Goal: Information Seeking & Learning: Learn about a topic

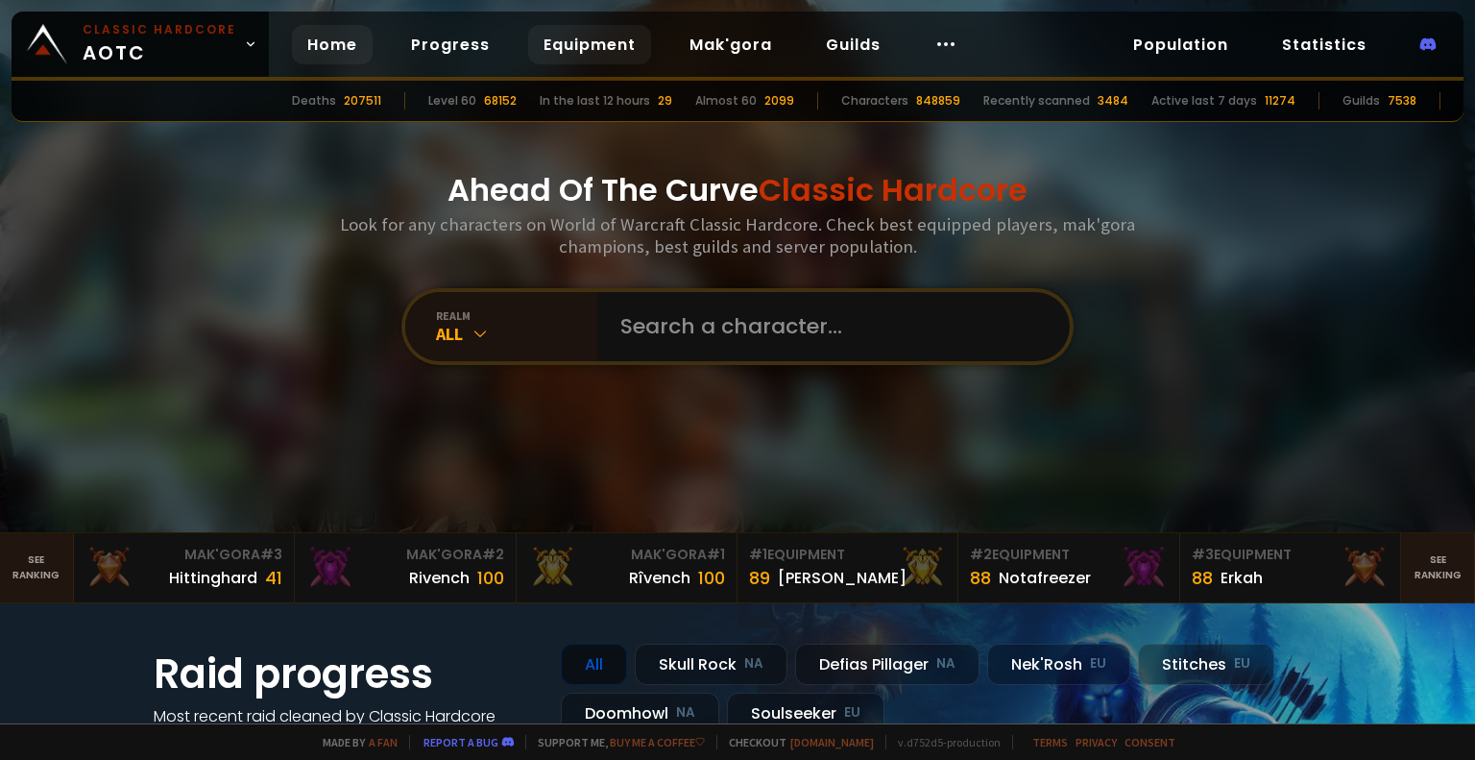
click at [573, 44] on link "Equipment" at bounding box center [589, 44] width 123 height 39
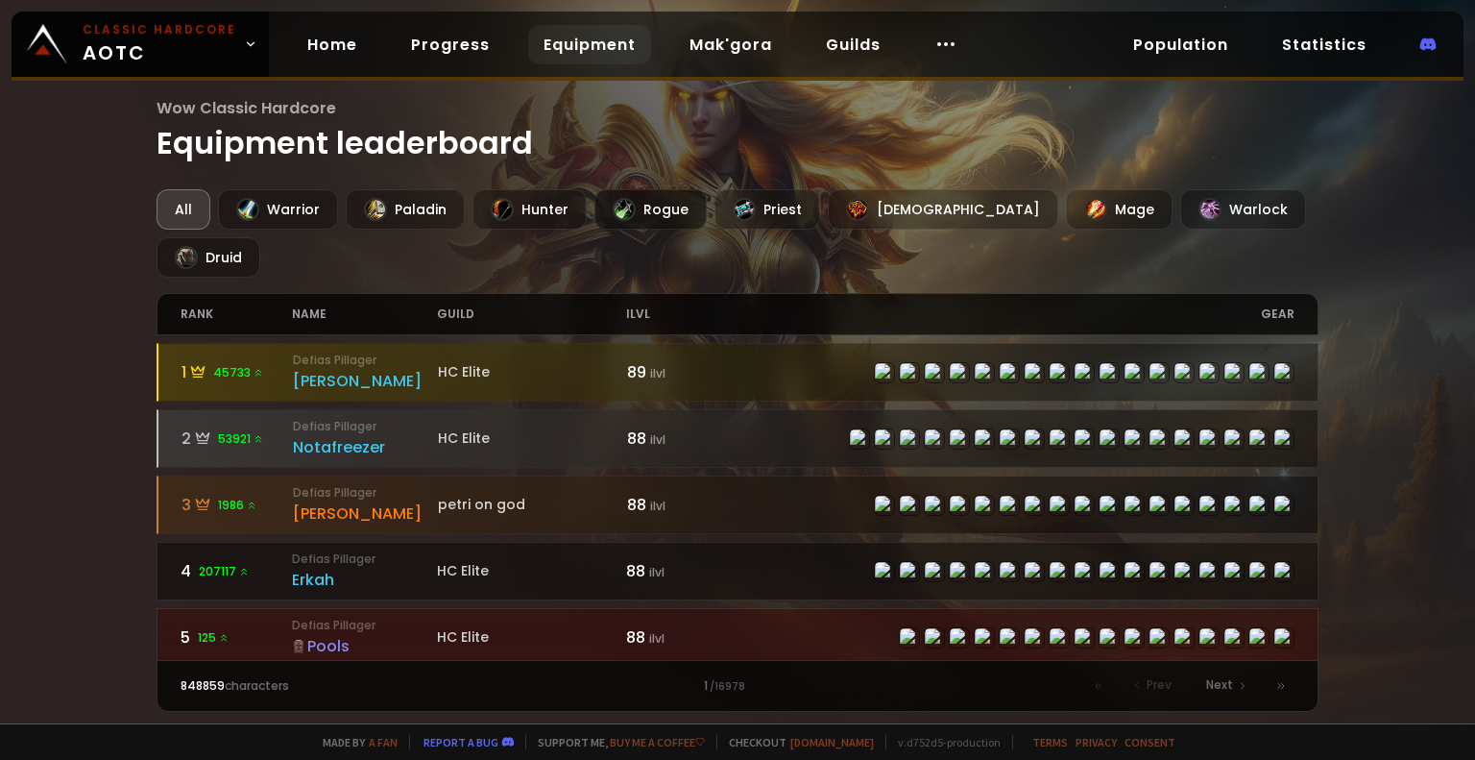
click at [666, 206] on div "Rogue" at bounding box center [650, 209] width 112 height 40
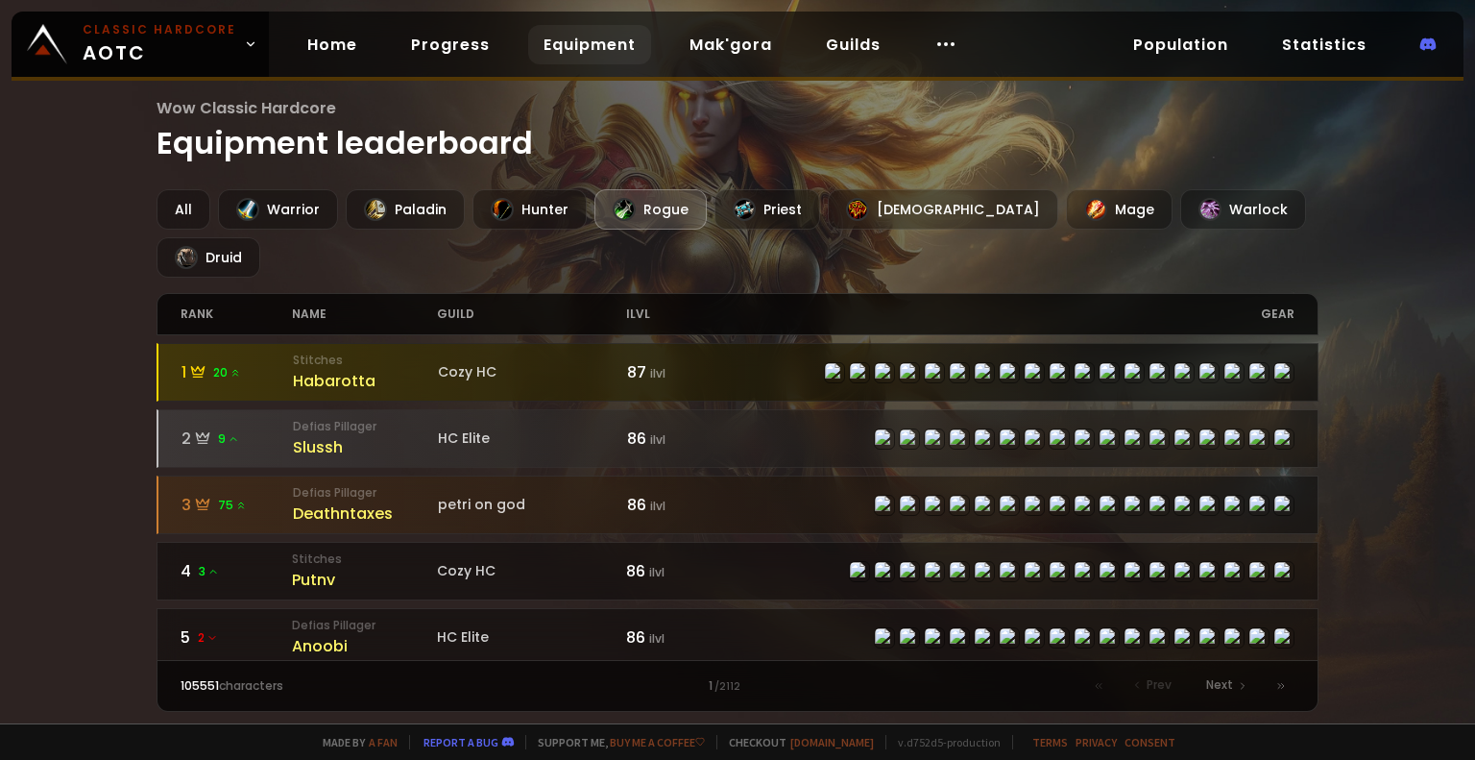
click at [422, 351] on small "Stitches" at bounding box center [365, 359] width 145 height 17
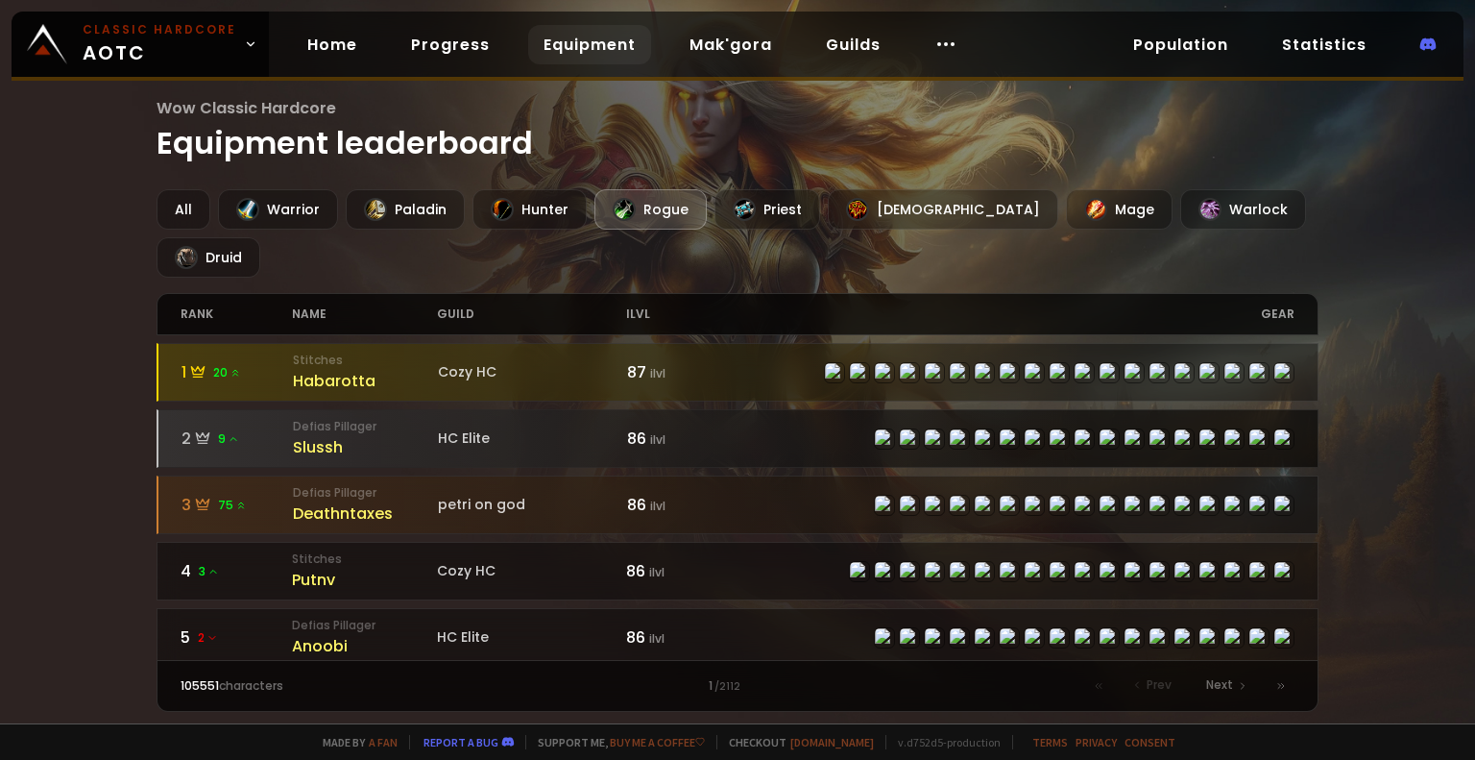
click at [323, 435] on div "Slussh" at bounding box center [365, 447] width 145 height 24
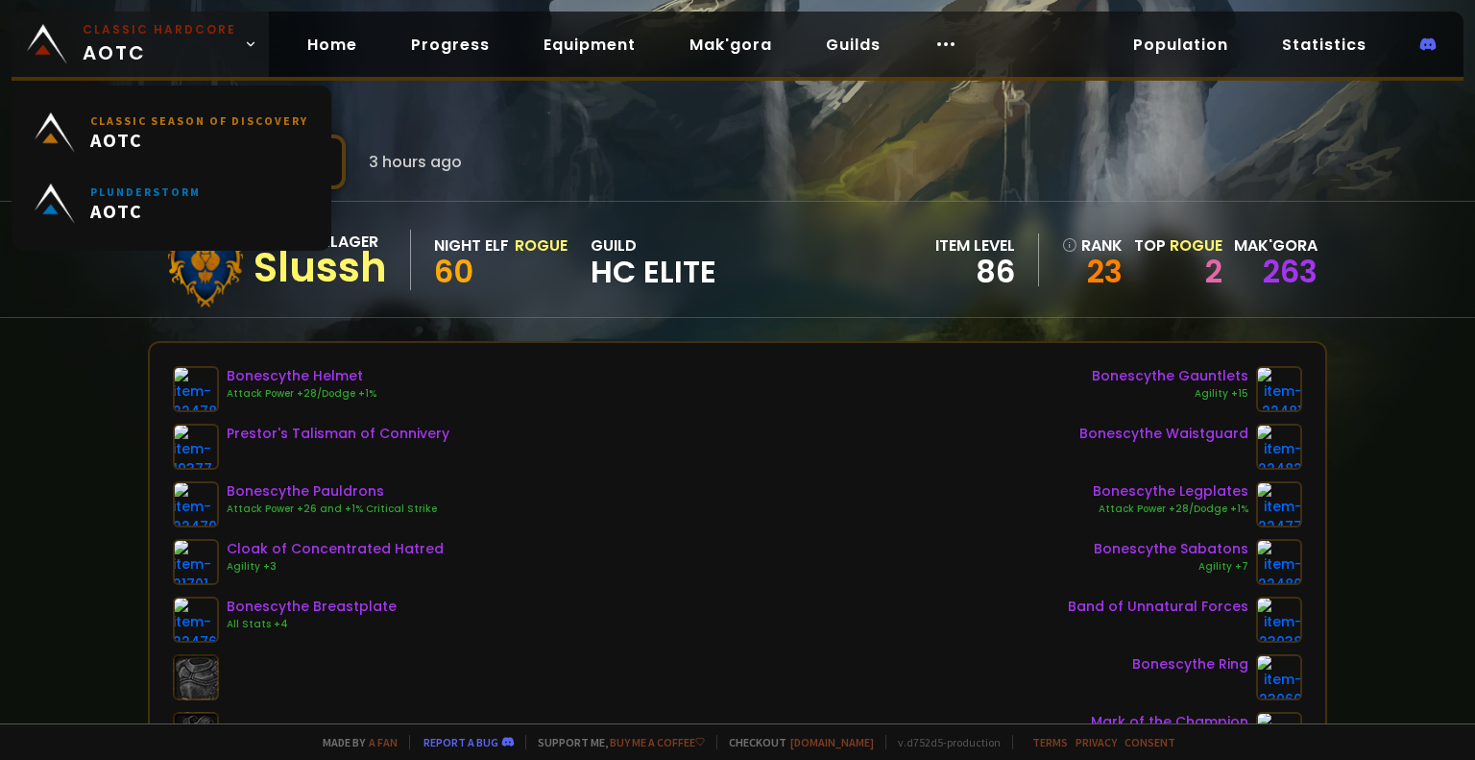
click at [124, 62] on span "Classic Hardcore AOTC" at bounding box center [160, 44] width 154 height 46
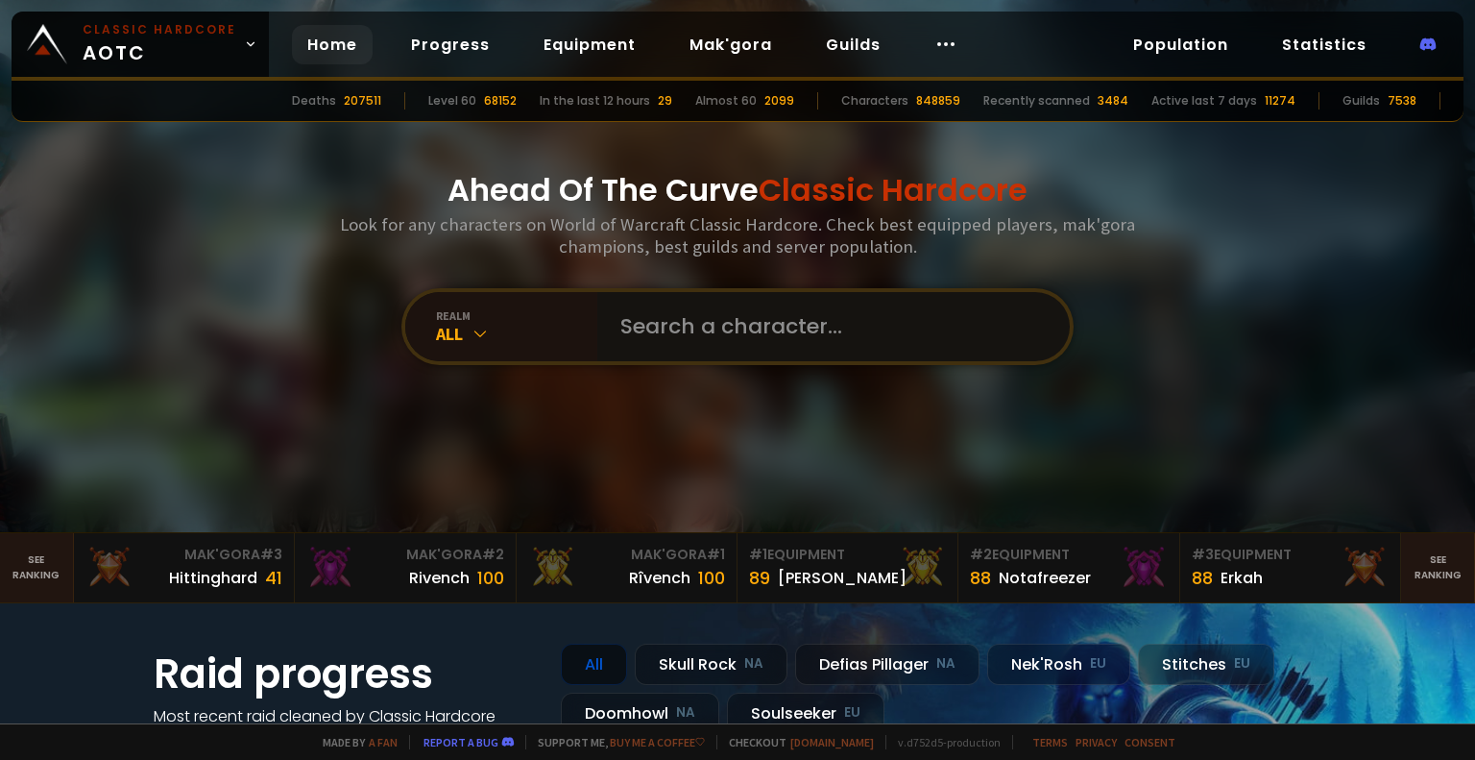
click at [681, 302] on input "text" at bounding box center [828, 326] width 438 height 69
type input "m"
type input "nsht"
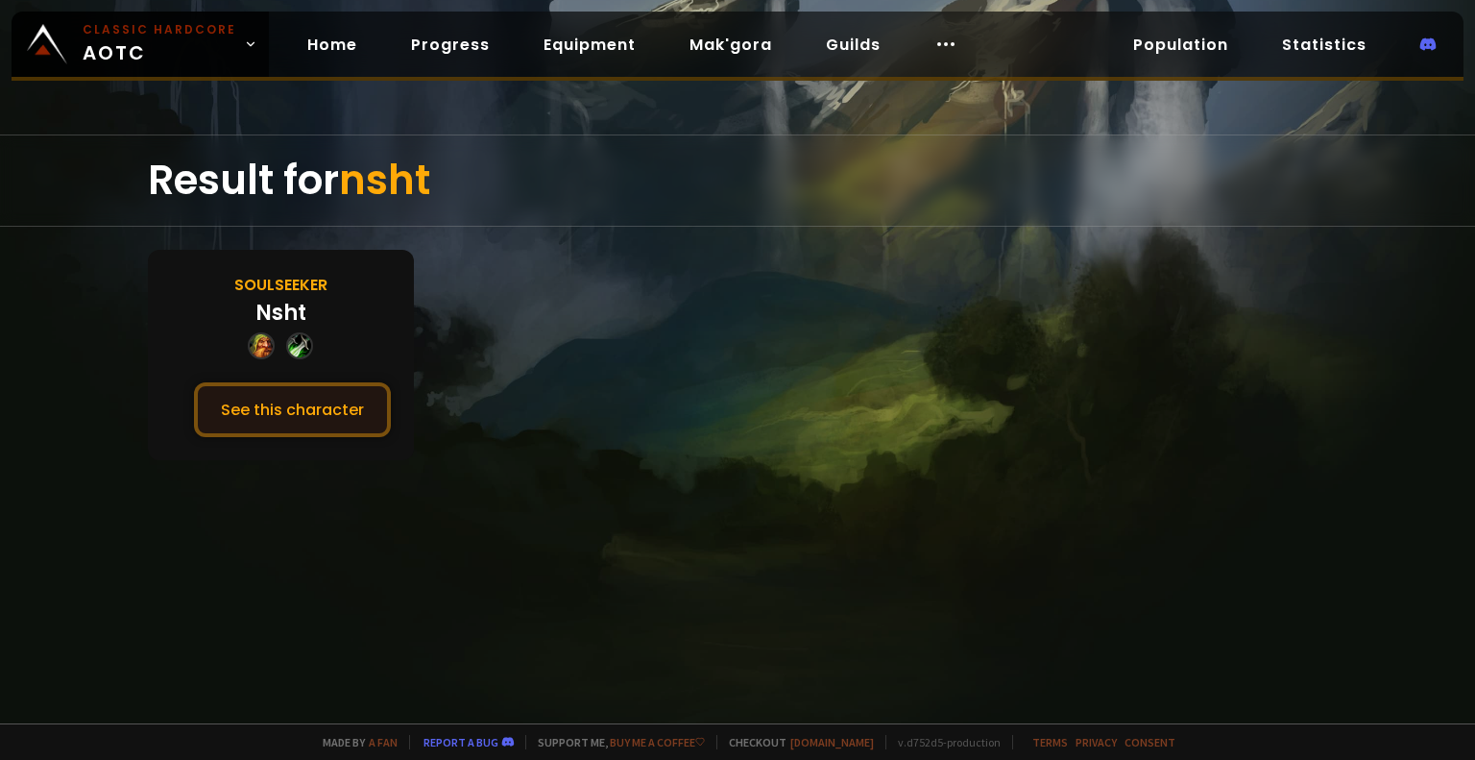
click at [335, 396] on button "See this character" at bounding box center [292, 409] width 197 height 55
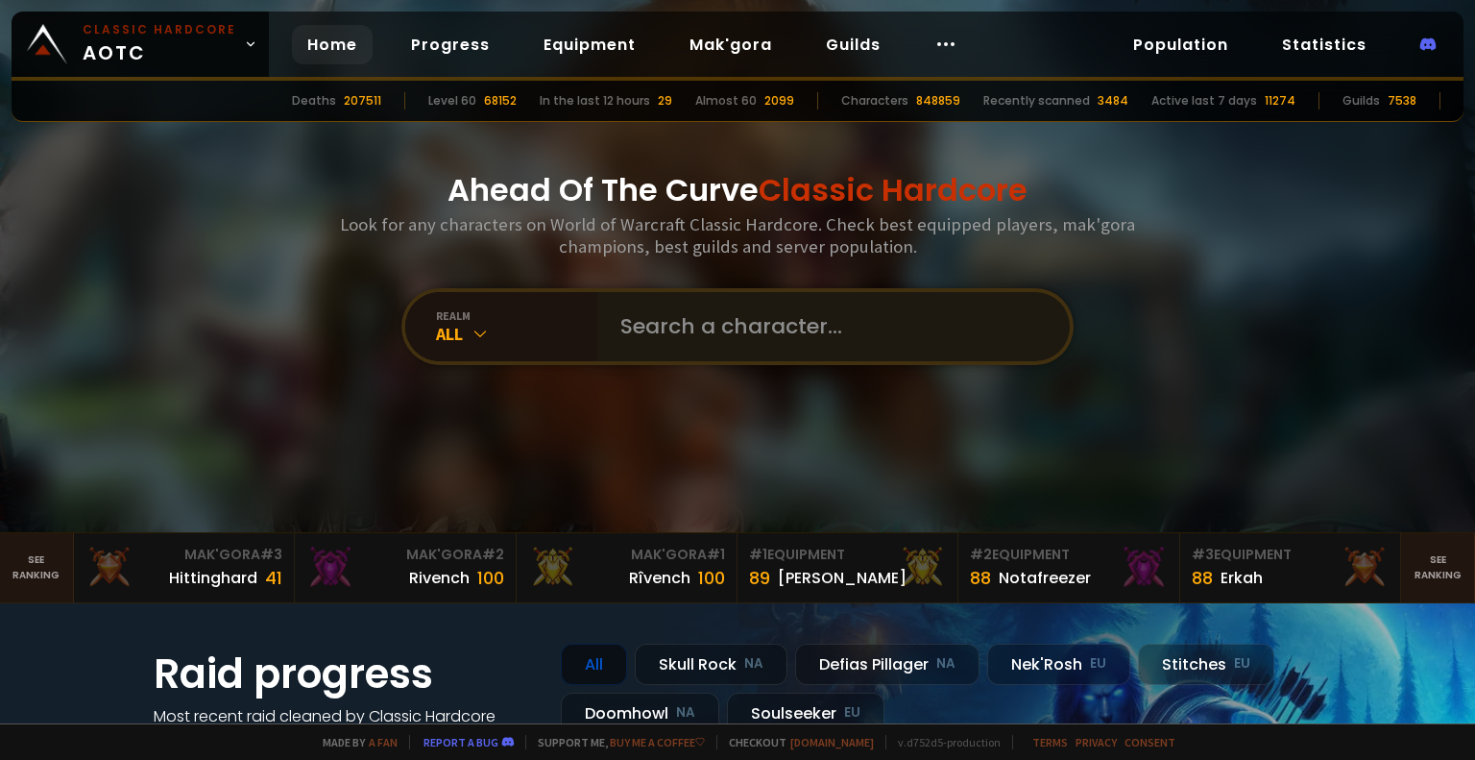
click at [598, 342] on div at bounding box center [833, 326] width 472 height 69
click at [656, 343] on input "text" at bounding box center [828, 326] width 438 height 69
type input "visor"
click at [683, 345] on input "text" at bounding box center [828, 326] width 438 height 69
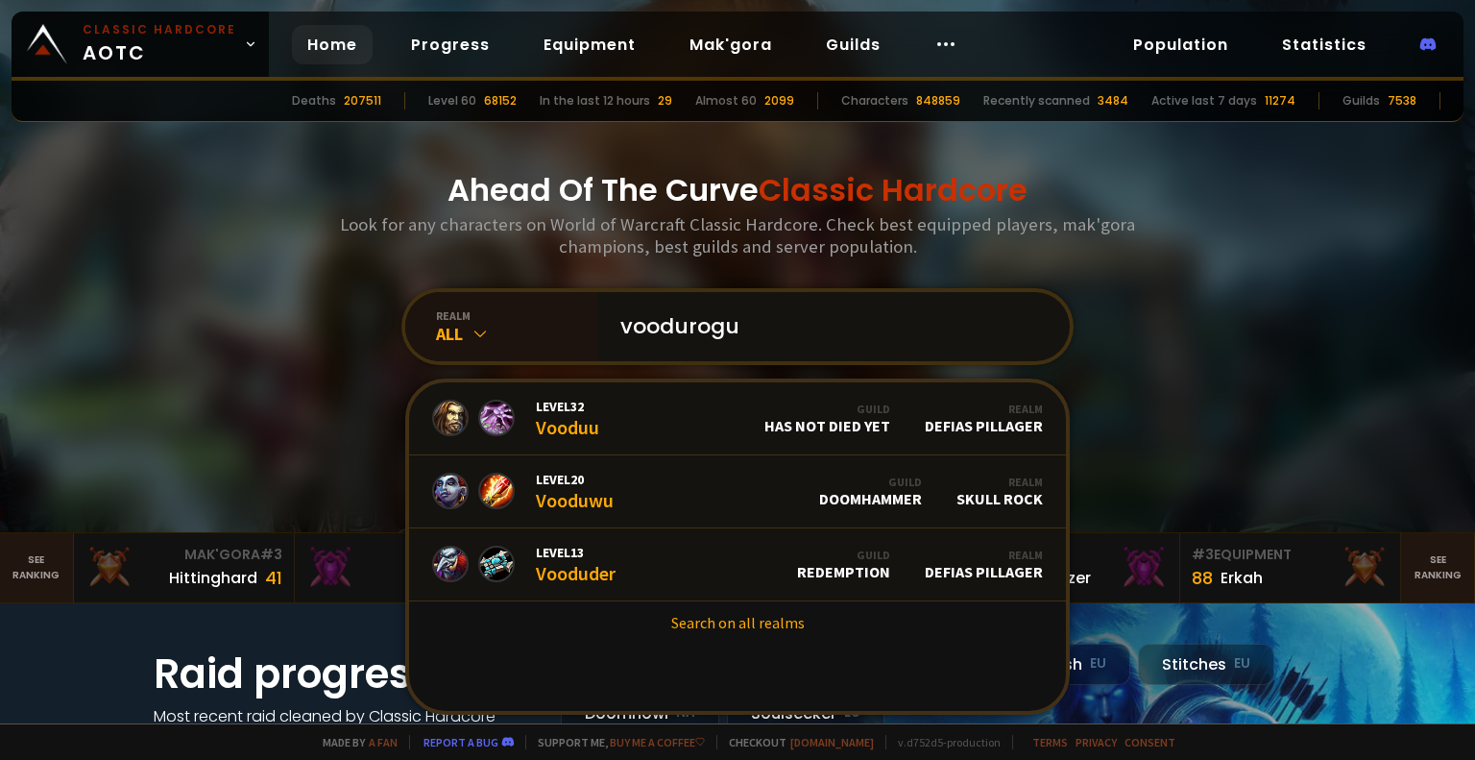
type input "voodurogue"
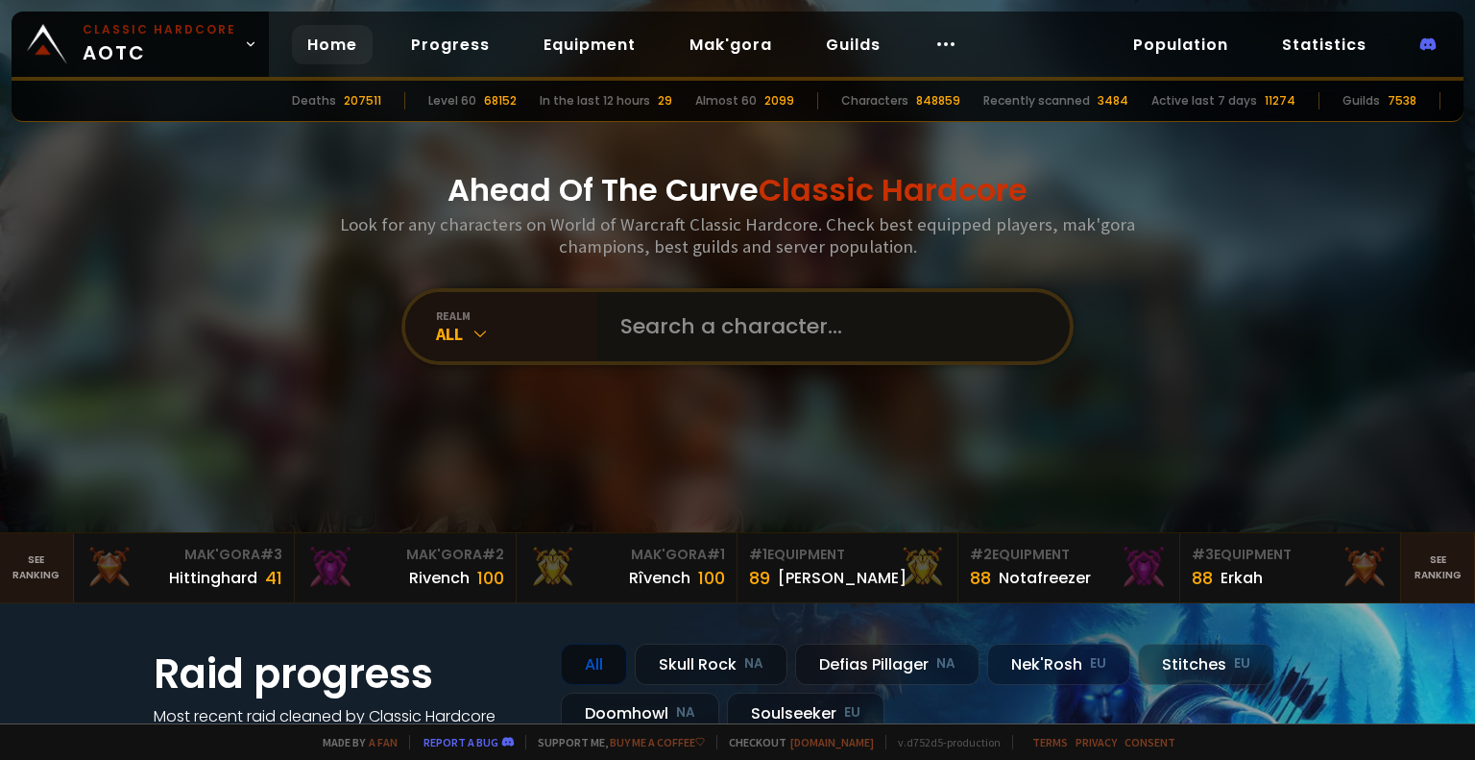
click at [707, 340] on input "text" at bounding box center [828, 326] width 438 height 69
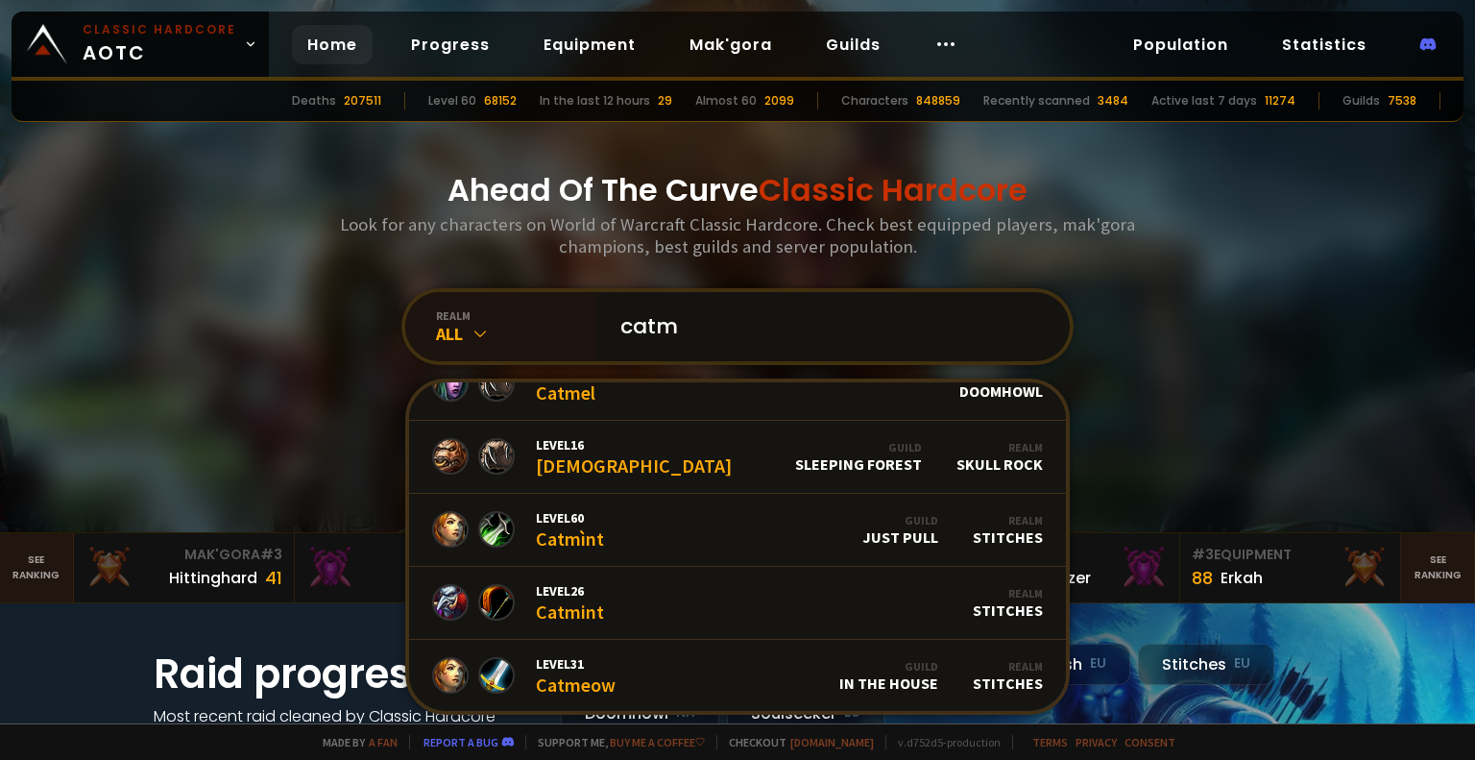
scroll to position [545, 0]
type input "catm"
click at [676, 540] on link "Level 60 Catmìnt Guild Just Pull Realm Stitches" at bounding box center [737, 530] width 657 height 73
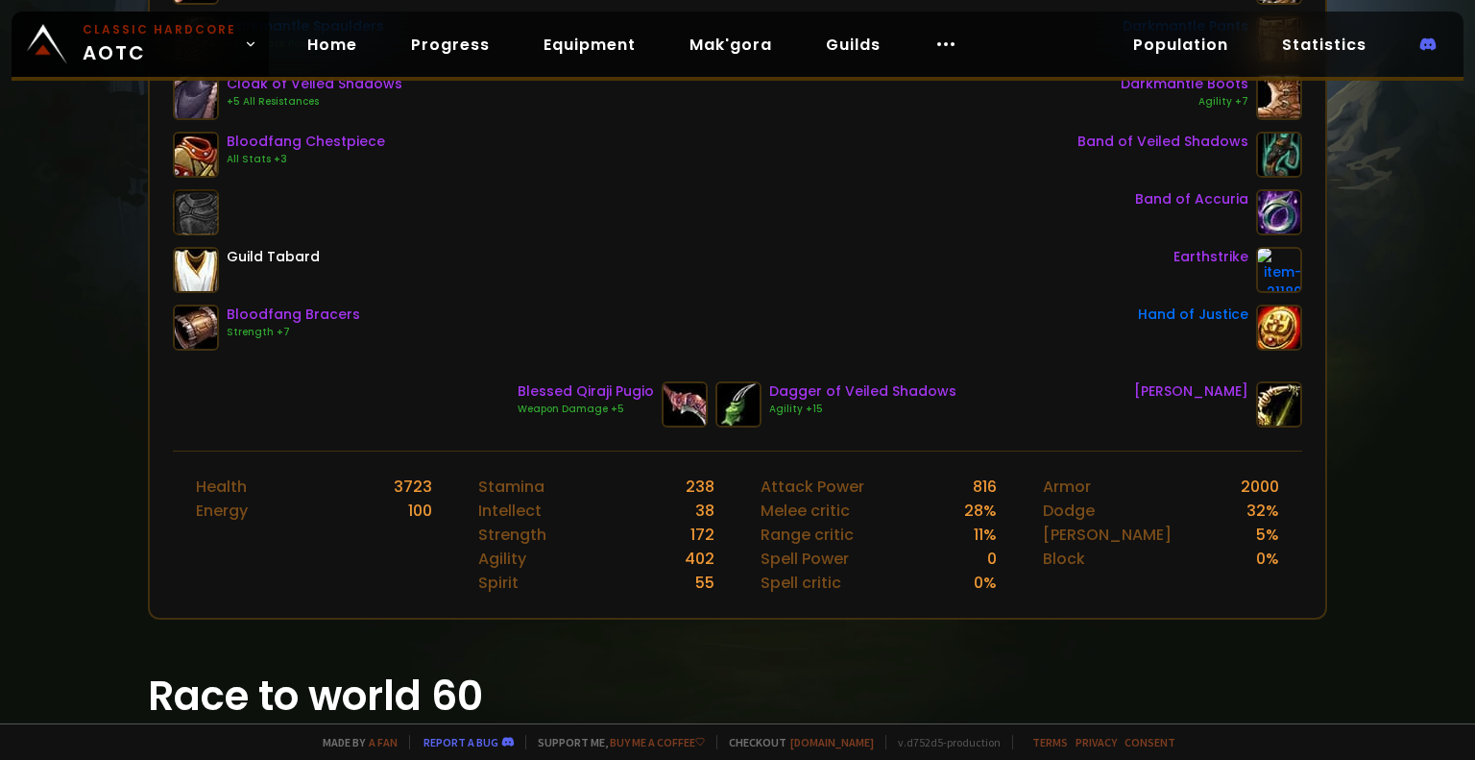
scroll to position [467, 0]
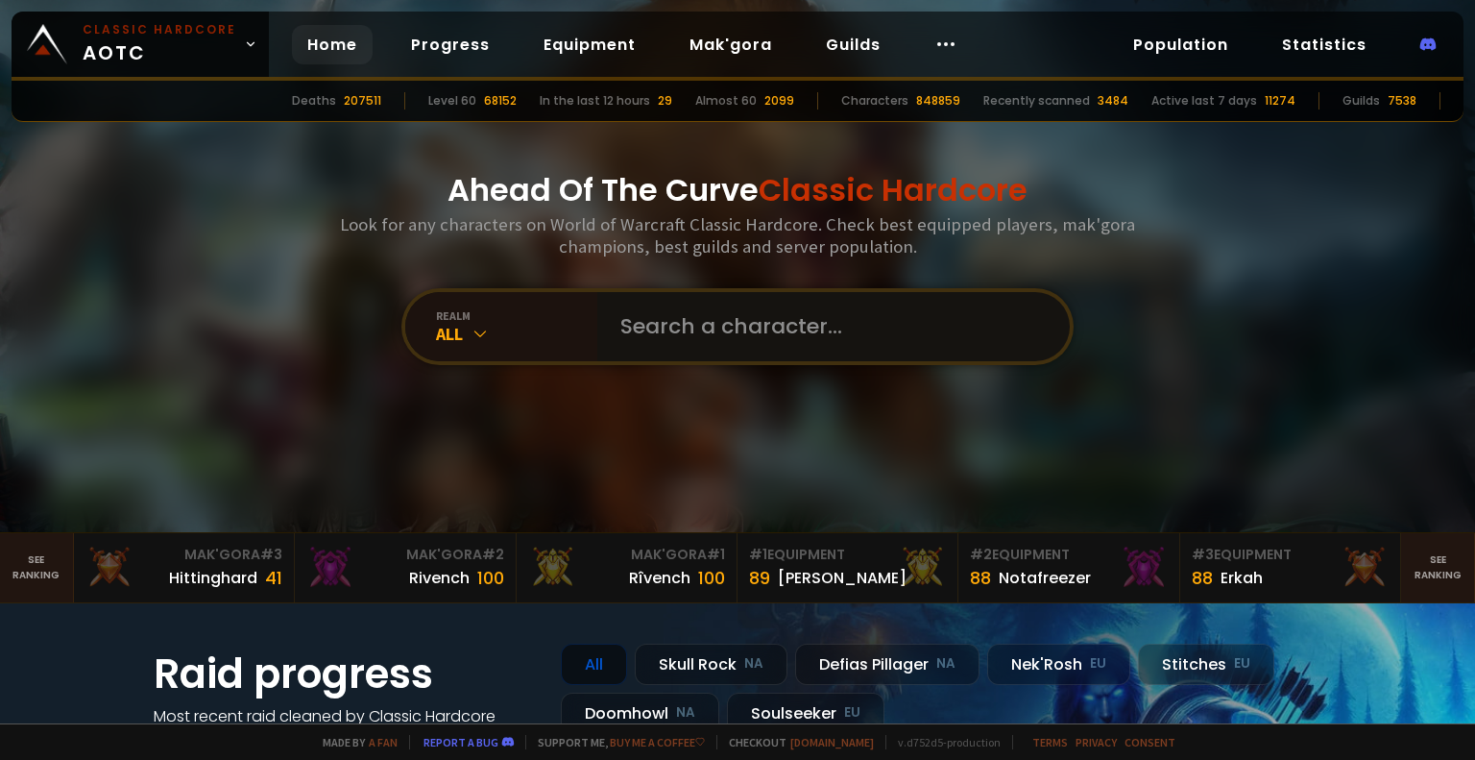
click at [717, 337] on input "text" at bounding box center [828, 326] width 438 height 69
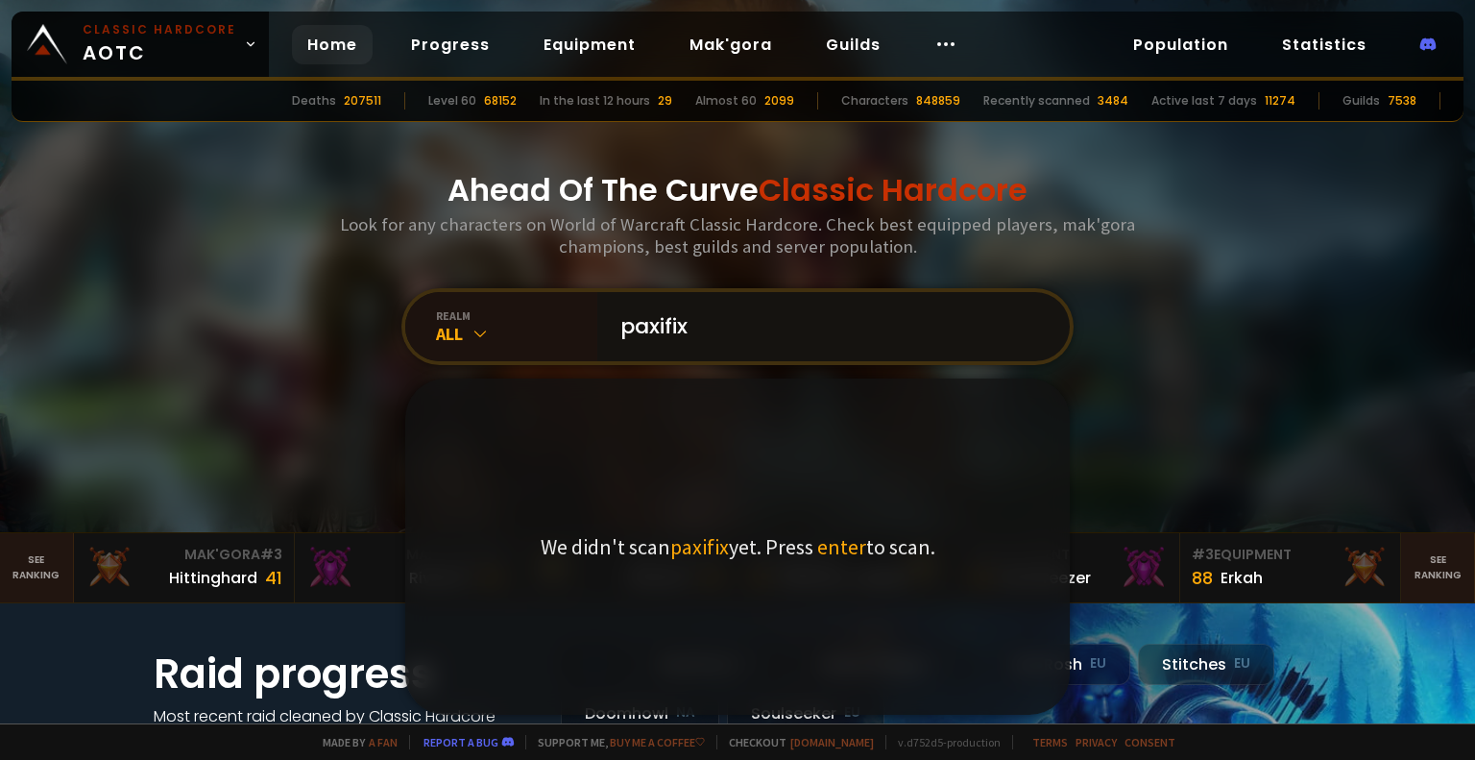
drag, startPoint x: 737, startPoint y: 321, endPoint x: 237, endPoint y: 277, distance: 502.2
click at [237, 277] on div "Ahead Of The Curve Classic Hardcore Look for any characters on World of Warcraf…" at bounding box center [737, 266] width 1157 height 532
type input "g"
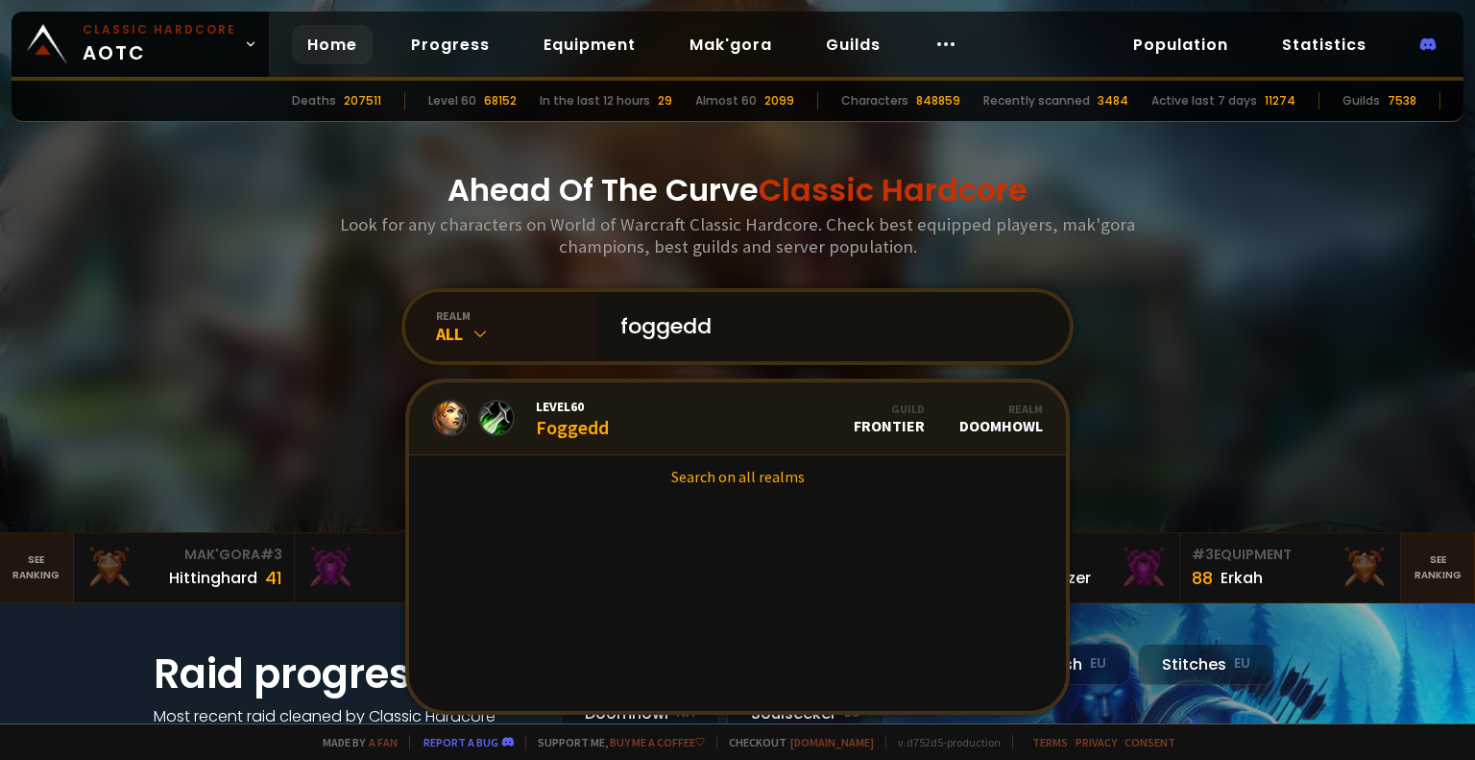
type input "foggedd"
click at [653, 418] on link "Level 60 Foggedd Guild Frontier Realm Doomhowl" at bounding box center [737, 418] width 657 height 73
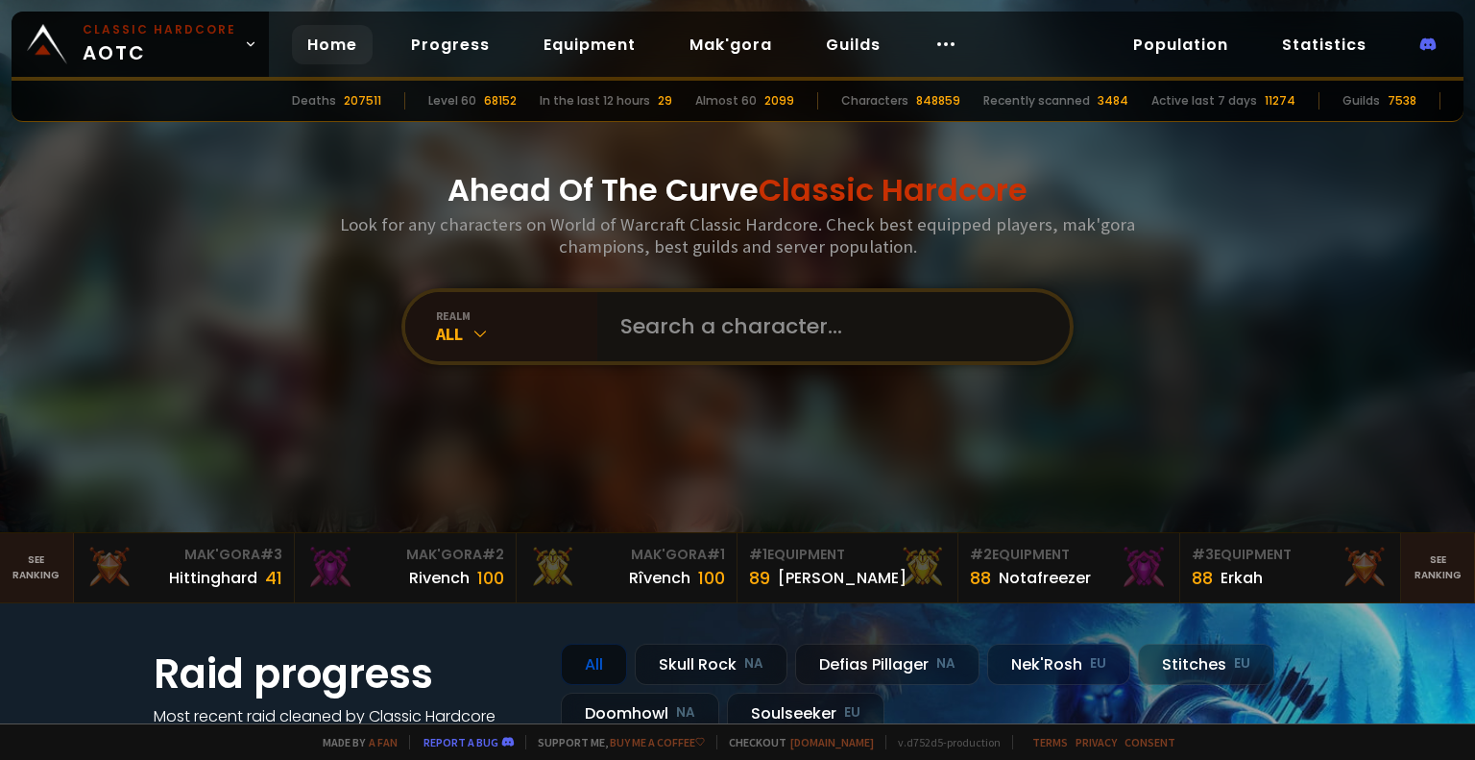
click at [656, 339] on input "text" at bounding box center [828, 326] width 438 height 69
type input "rockmyrr"
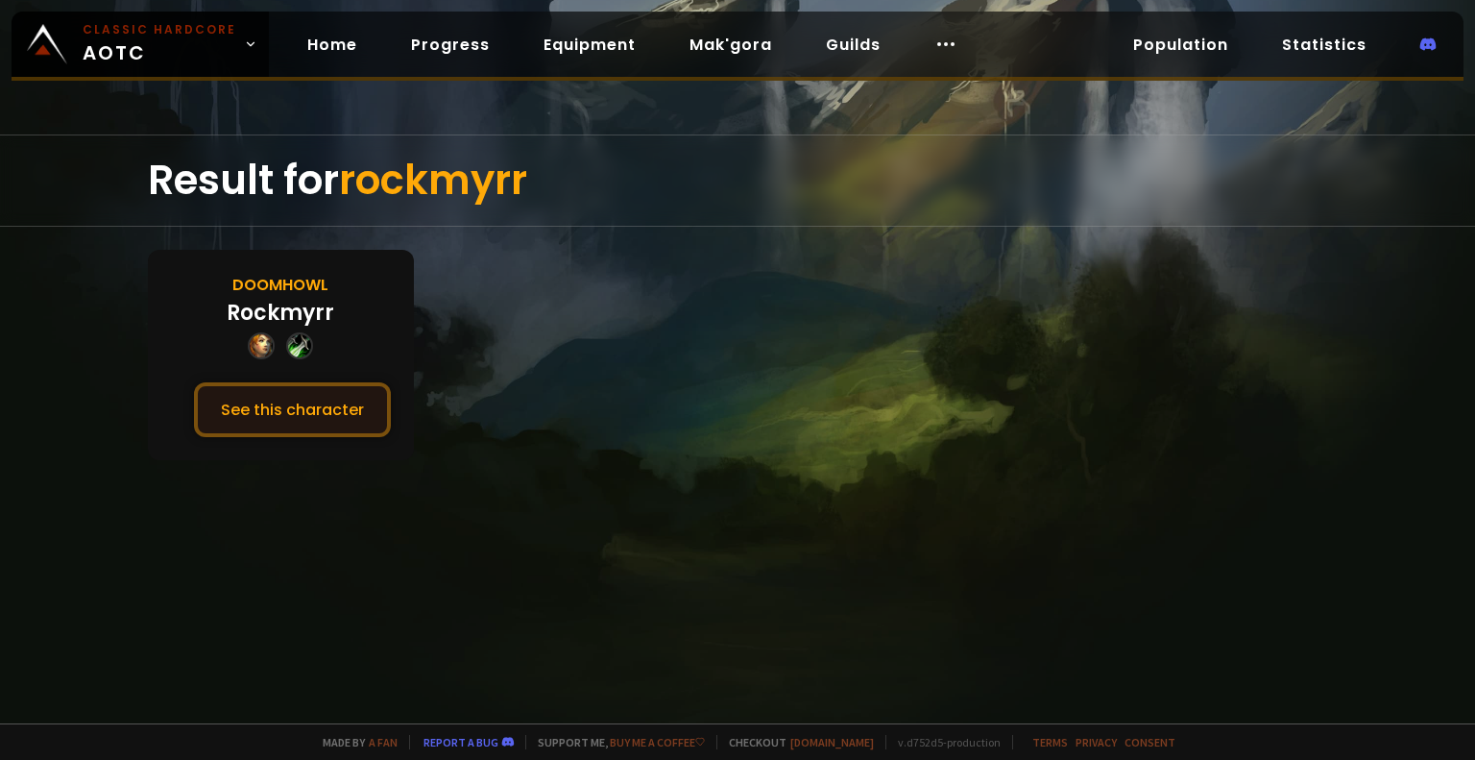
click at [309, 402] on button "See this character" at bounding box center [292, 409] width 197 height 55
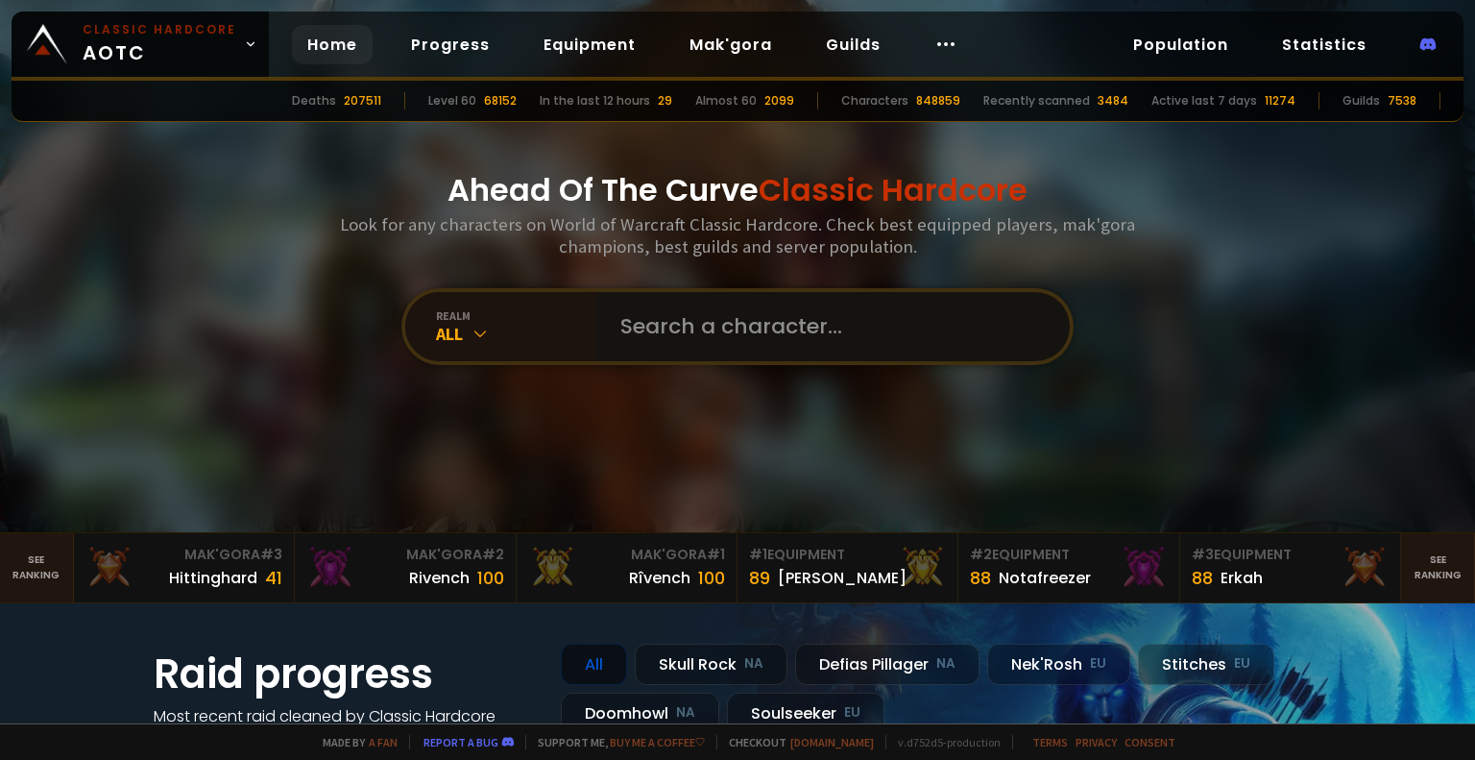
click at [664, 343] on input "text" at bounding box center [828, 326] width 438 height 69
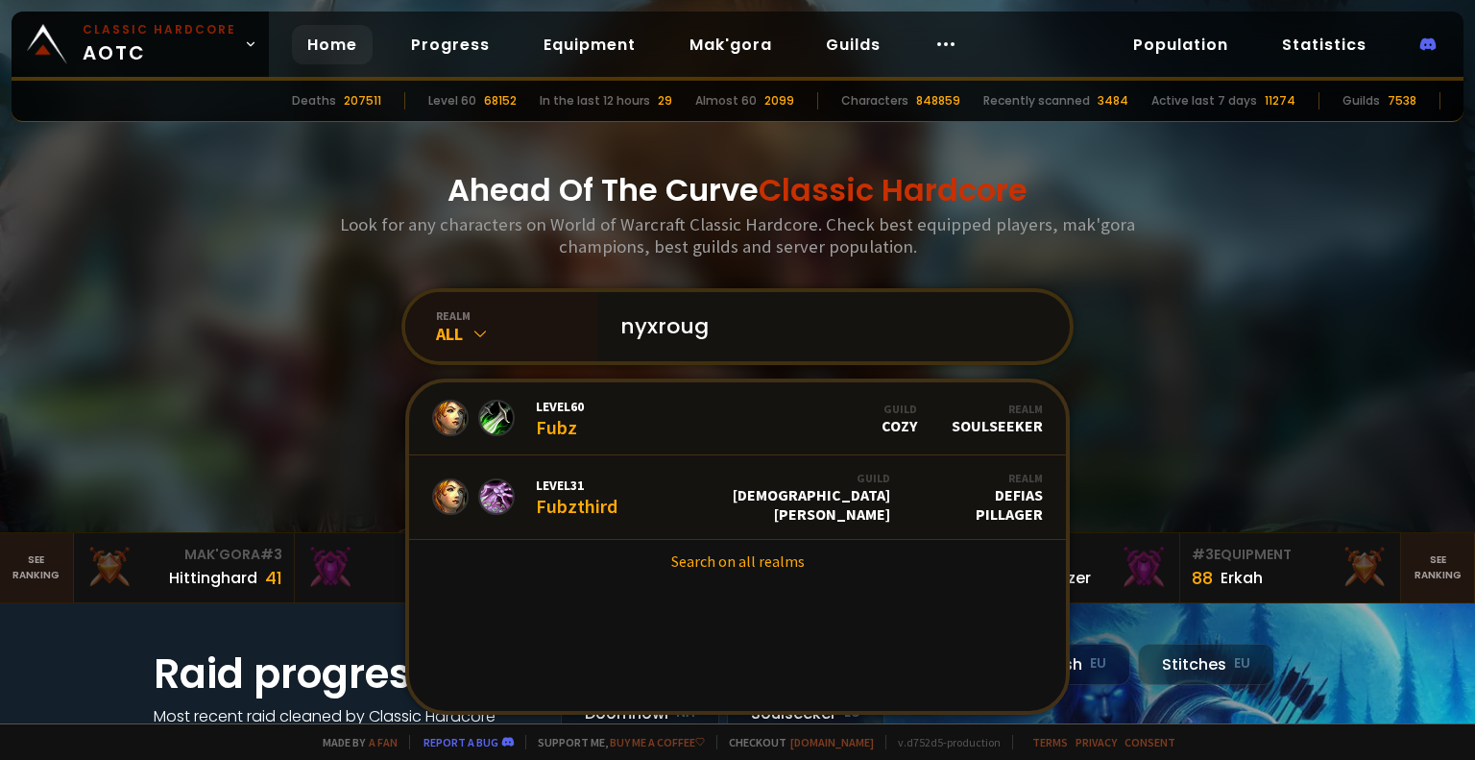
type input "nyxrouge"
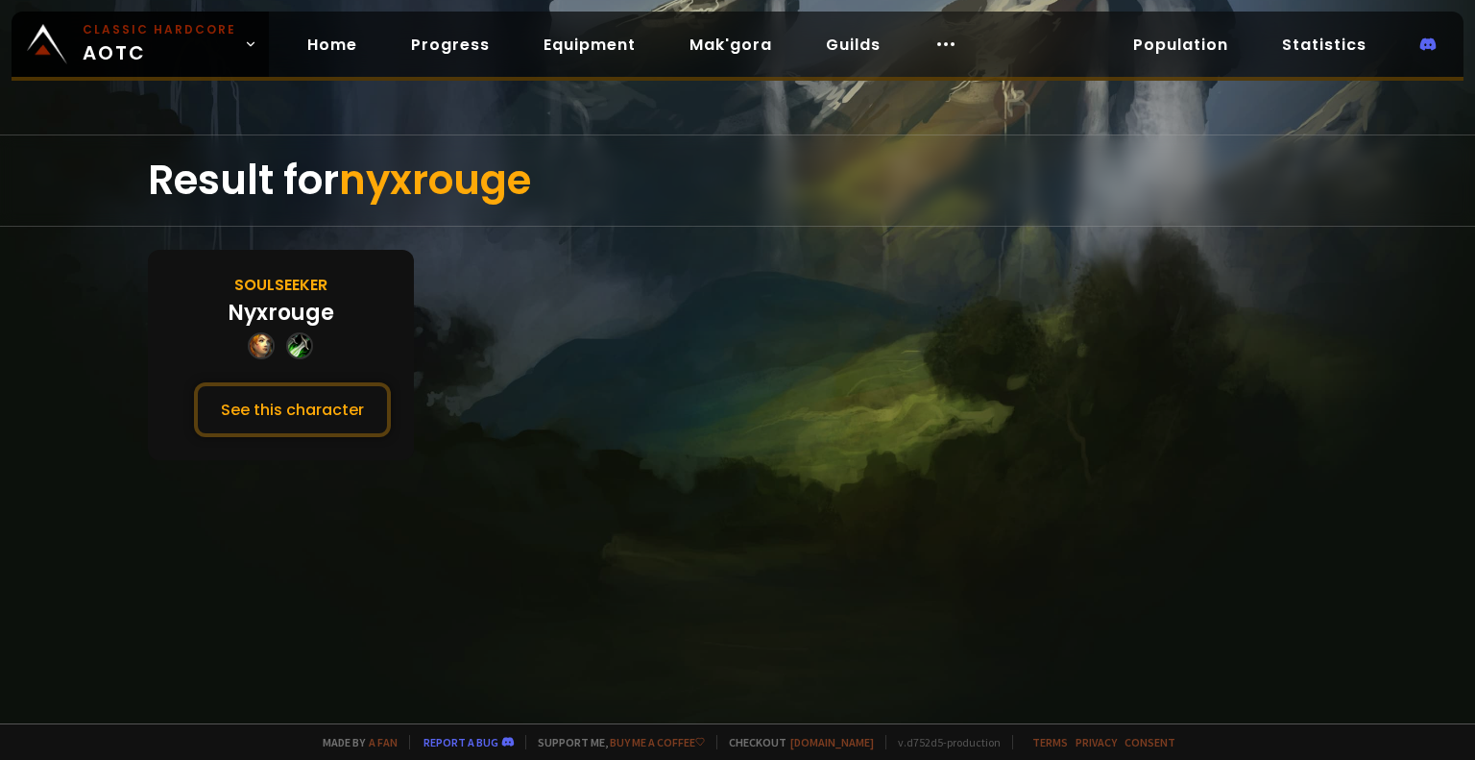
click at [315, 310] on div "Nyxrouge" at bounding box center [281, 313] width 107 height 32
click at [326, 396] on button "See this character" at bounding box center [292, 409] width 197 height 55
